Goal: Information Seeking & Learning: Check status

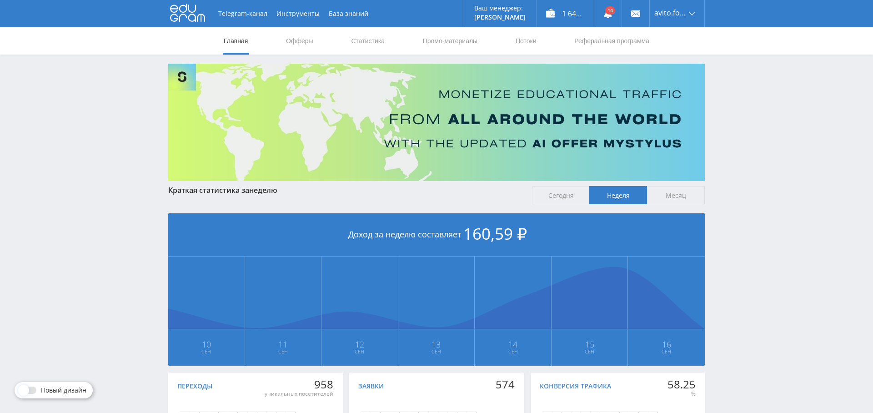
click at [371, 49] on link "Статистика" at bounding box center [367, 40] width 35 height 27
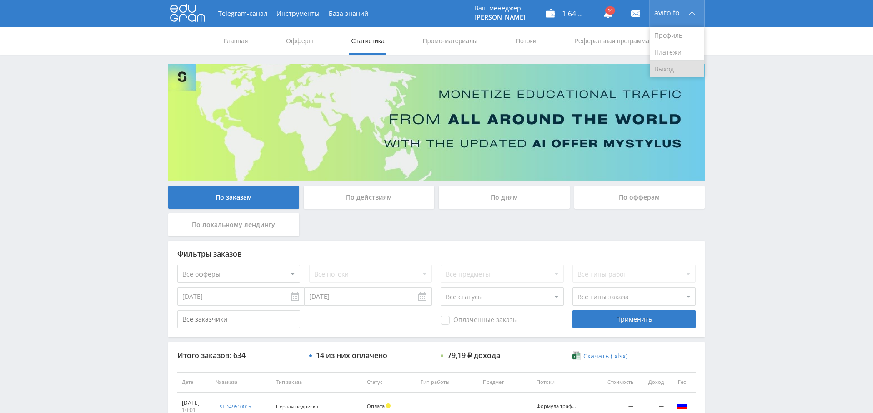
click at [672, 68] on link "Выход" at bounding box center [677, 69] width 55 height 16
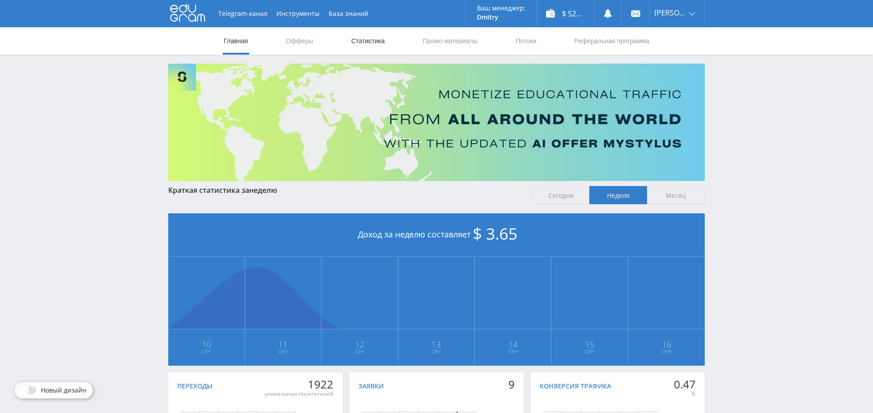
click at [380, 39] on link "Статистика" at bounding box center [367, 40] width 35 height 27
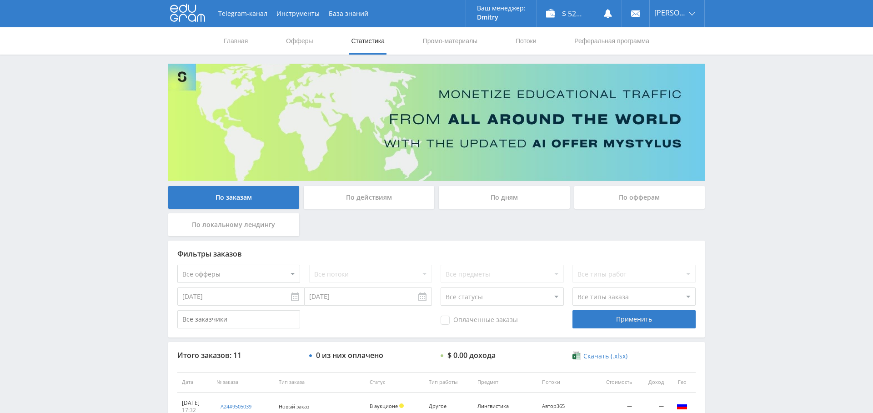
click at [498, 199] on div "По дням" at bounding box center [504, 197] width 131 height 23
click at [0, 0] on input "По дням" at bounding box center [0, 0] width 0 height 0
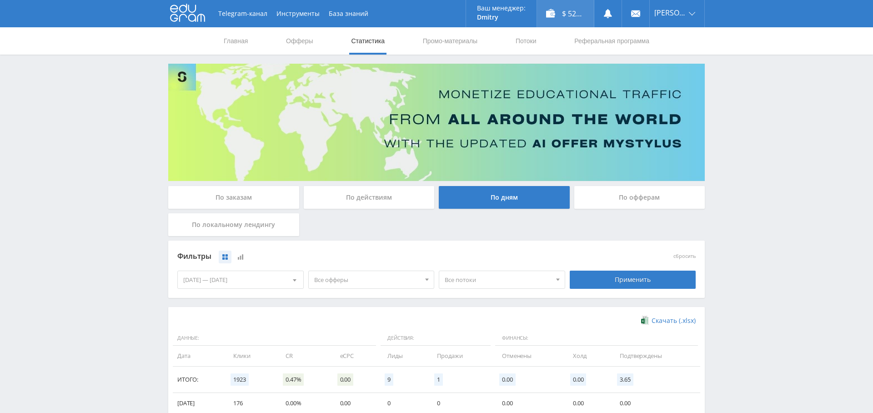
click at [569, 19] on div "$ 52.74" at bounding box center [565, 13] width 57 height 27
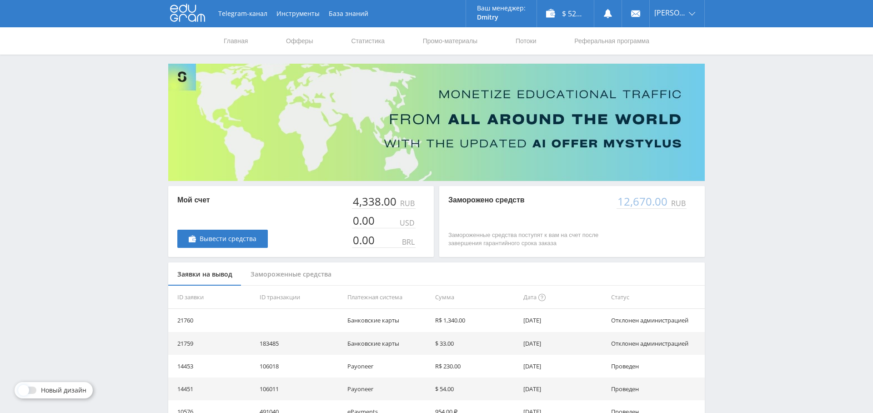
click at [284, 272] on div "Замороженные средства" at bounding box center [291, 274] width 99 height 24
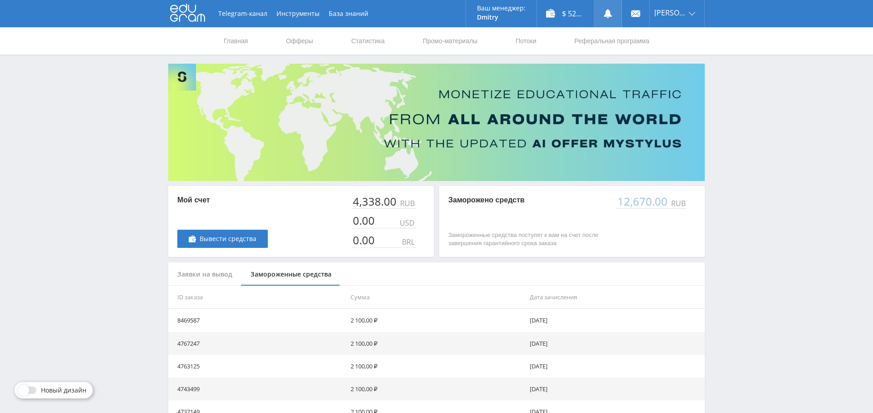
click at [612, 12] on use at bounding box center [608, 13] width 8 height 9
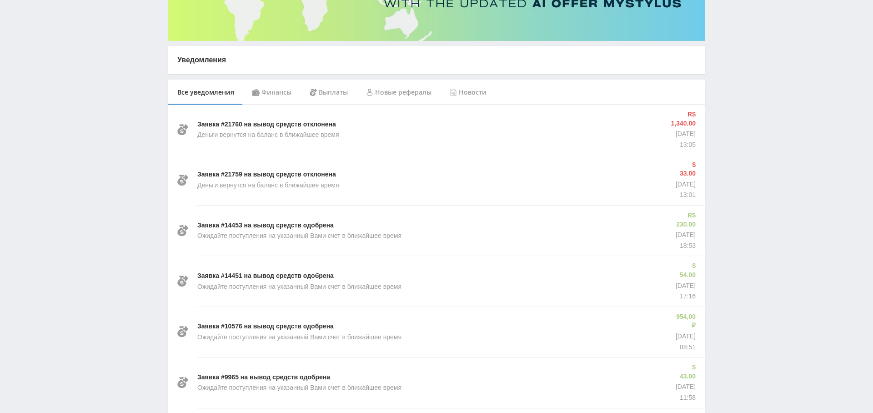
scroll to position [144, 0]
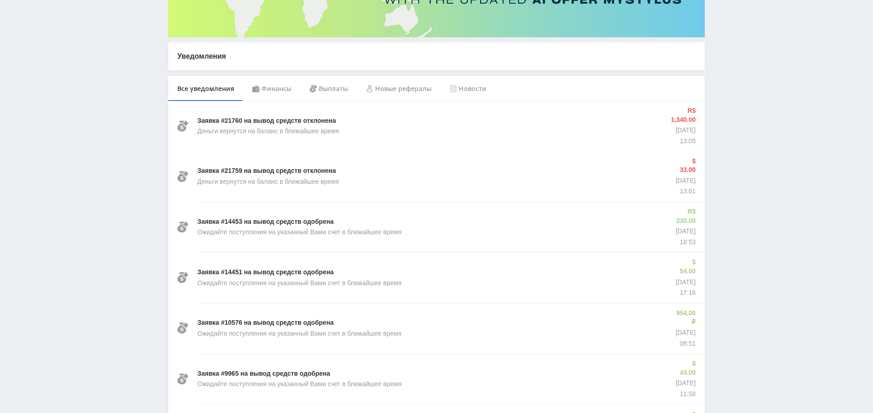
click at [276, 86] on div "Финансы" at bounding box center [271, 88] width 57 height 25
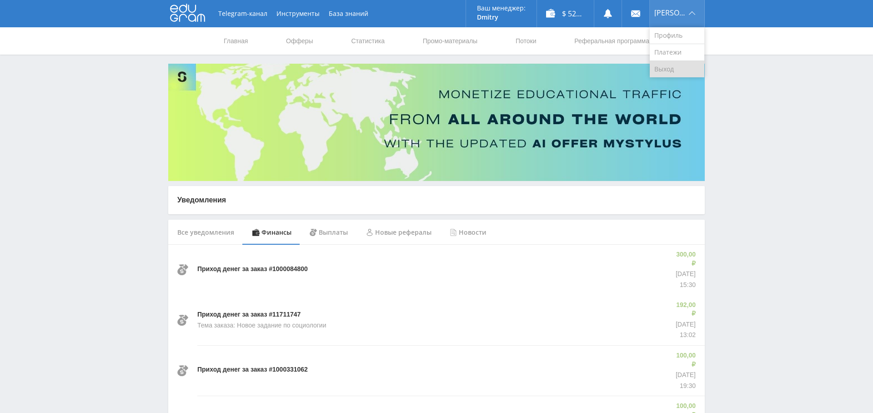
click at [680, 68] on link "Выход" at bounding box center [677, 69] width 55 height 16
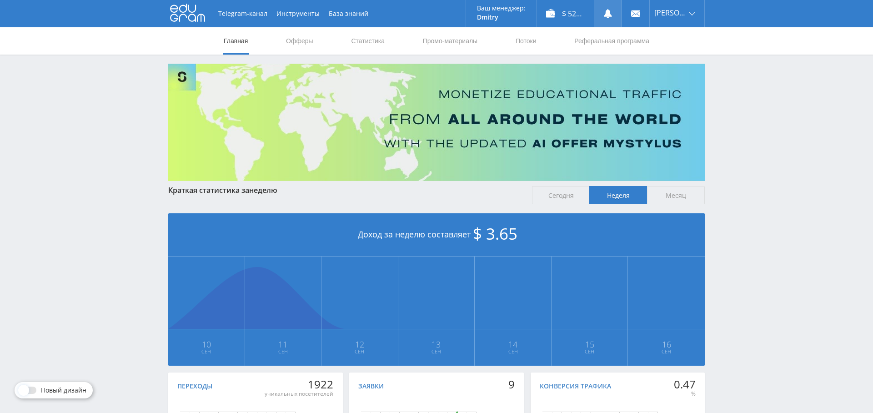
click at [617, 19] on link at bounding box center [607, 13] width 27 height 27
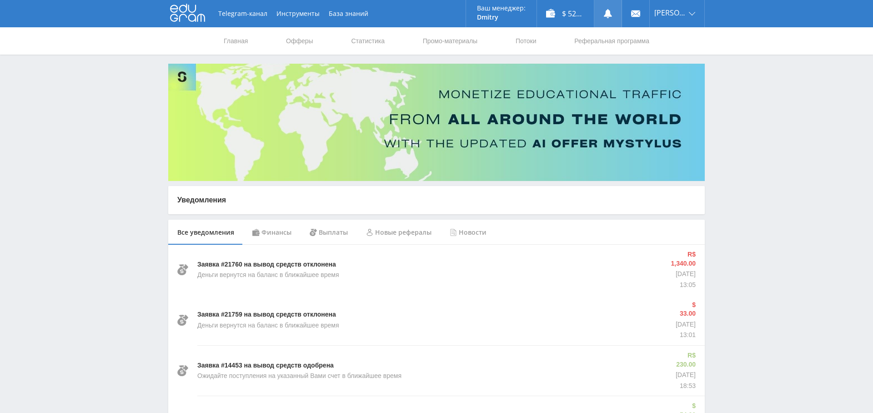
click at [613, 13] on icon at bounding box center [608, 13] width 9 height 9
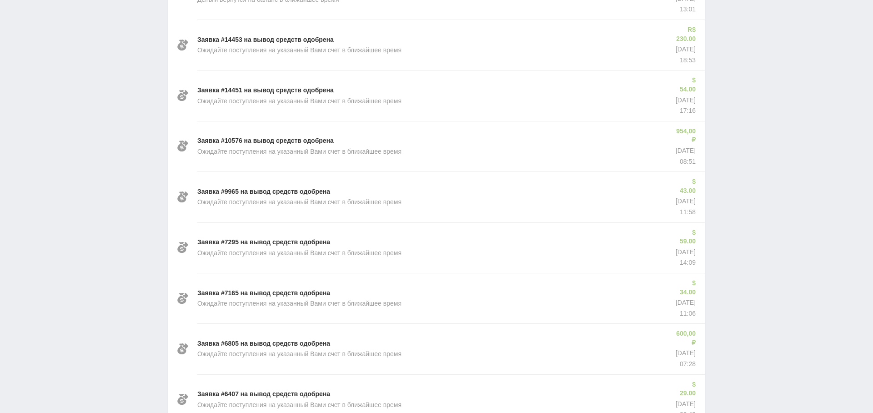
scroll to position [89, 0]
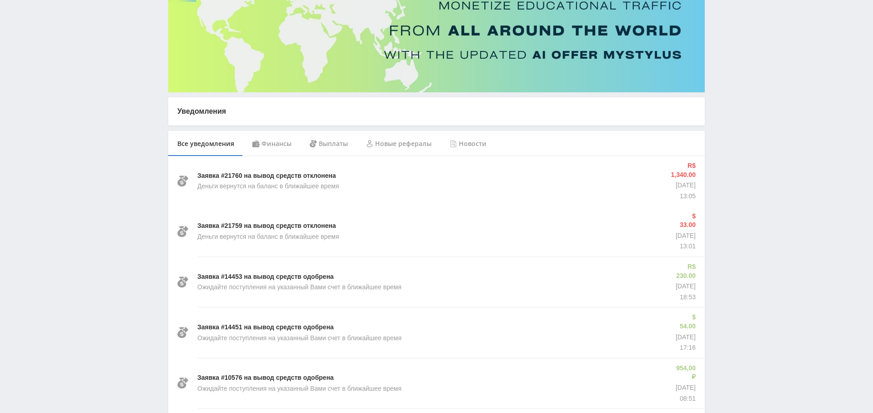
click at [273, 143] on div "Финансы" at bounding box center [271, 143] width 57 height 25
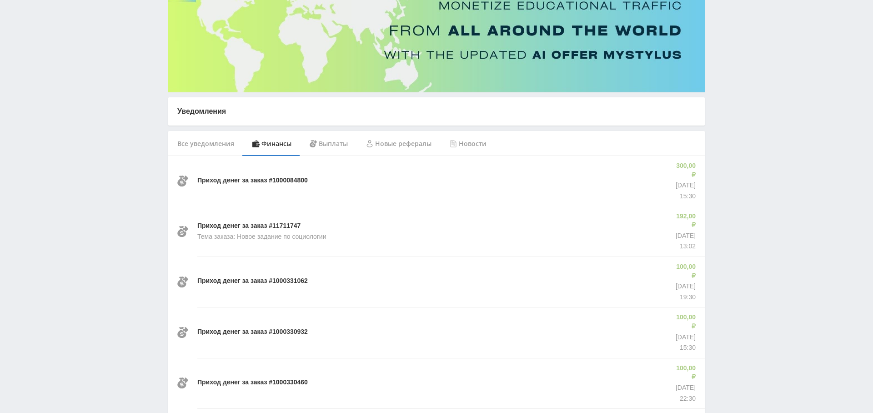
scroll to position [522, 0]
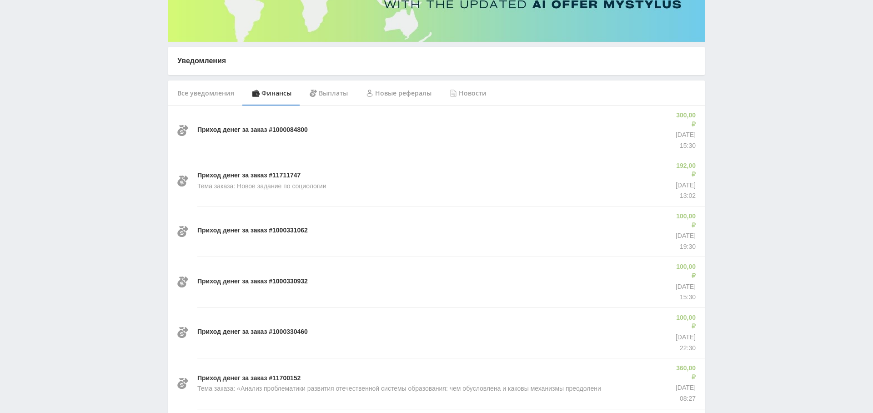
scroll to position [0, 0]
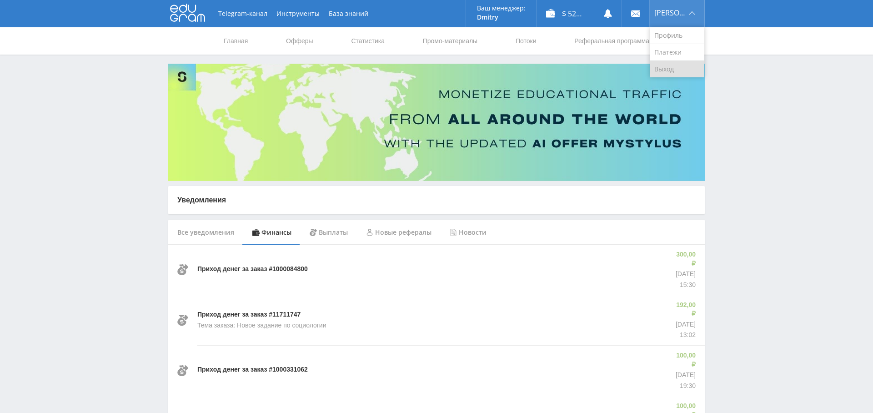
click at [686, 63] on link "Выход" at bounding box center [677, 69] width 55 height 16
